Goal: Task Accomplishment & Management: Use online tool/utility

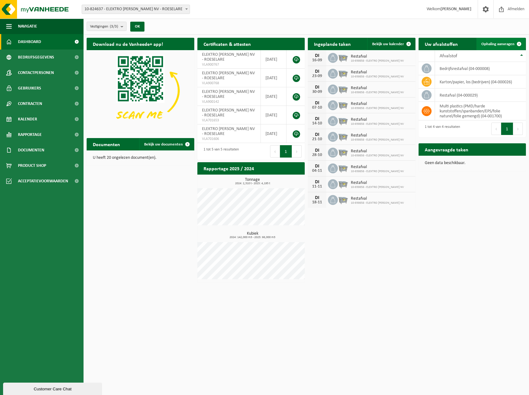
click at [513, 40] on span at bounding box center [519, 44] width 12 height 12
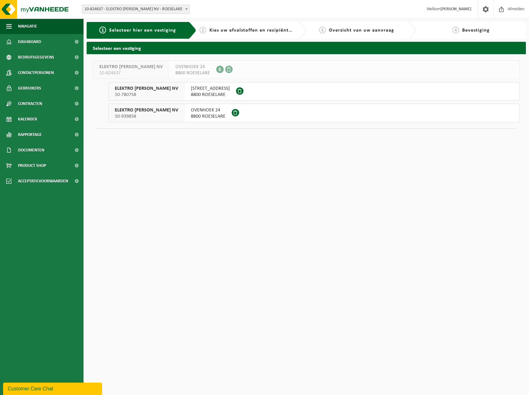
click at [195, 111] on span "OVENHOEK 24" at bounding box center [208, 110] width 35 height 6
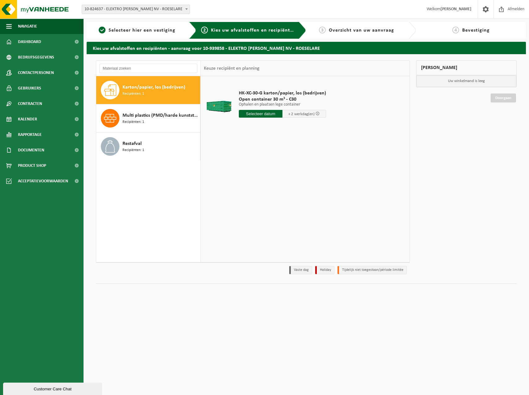
click at [171, 92] on div "Karton/papier, los (bedrijven) Recipiënten: 1" at bounding box center [160, 90] width 76 height 19
click at [265, 113] on input "text" at bounding box center [261, 114] width 44 height 8
click at [247, 168] on div "15" at bounding box center [244, 169] width 11 height 10
type input "Van 2025-09-15"
click at [263, 136] on button "In winkelmand" at bounding box center [256, 137] width 34 height 10
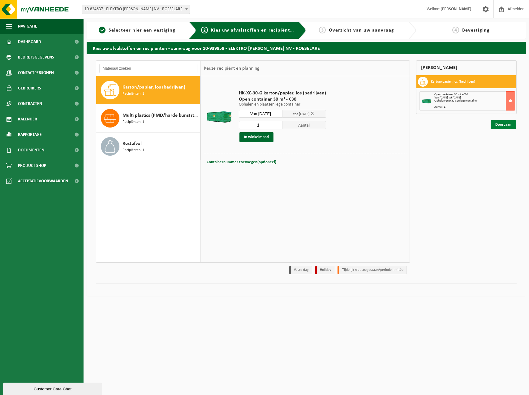
click at [496, 125] on link "Doorgaan" at bounding box center [502, 124] width 25 height 9
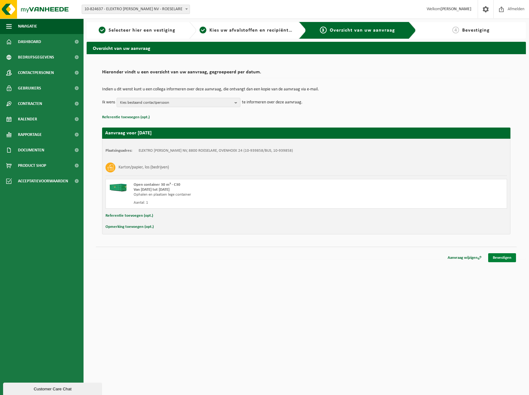
click at [497, 258] on link "Bevestigen" at bounding box center [502, 257] width 28 height 9
